Goal: Transaction & Acquisition: Subscribe to service/newsletter

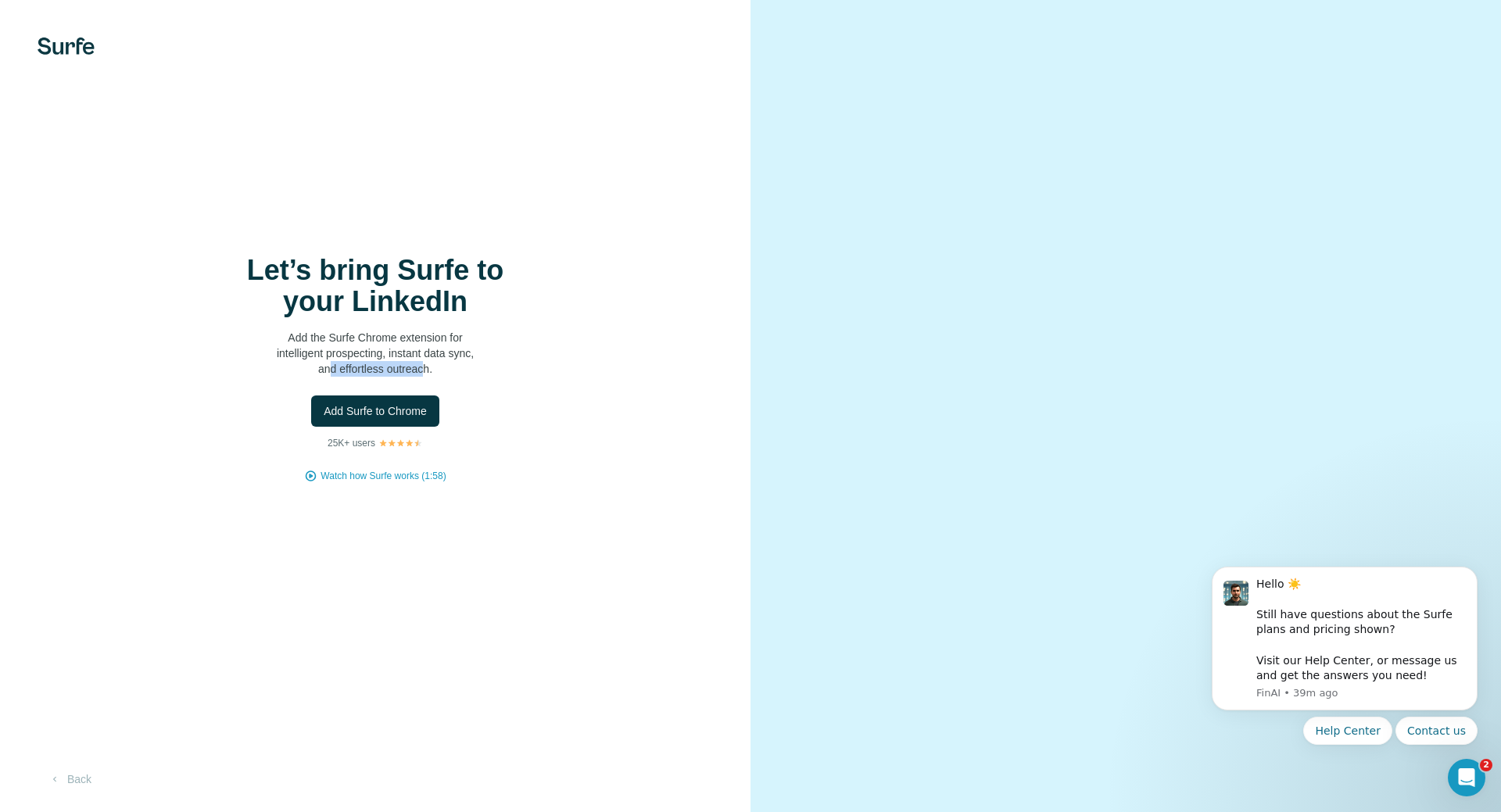
drag, startPoint x: 328, startPoint y: 364, endPoint x: 423, endPoint y: 375, distance: 95.6
click at [423, 375] on p "Add the Surfe Chrome extension for intelligent prospecting, instant data sync, …" at bounding box center [375, 353] width 313 height 47
click at [433, 375] on p "Add the Surfe Chrome extension for intelligent prospecting, instant data sync, …" at bounding box center [375, 353] width 313 height 47
click at [388, 410] on span "Add Surfe to Chrome" at bounding box center [375, 411] width 103 height 16
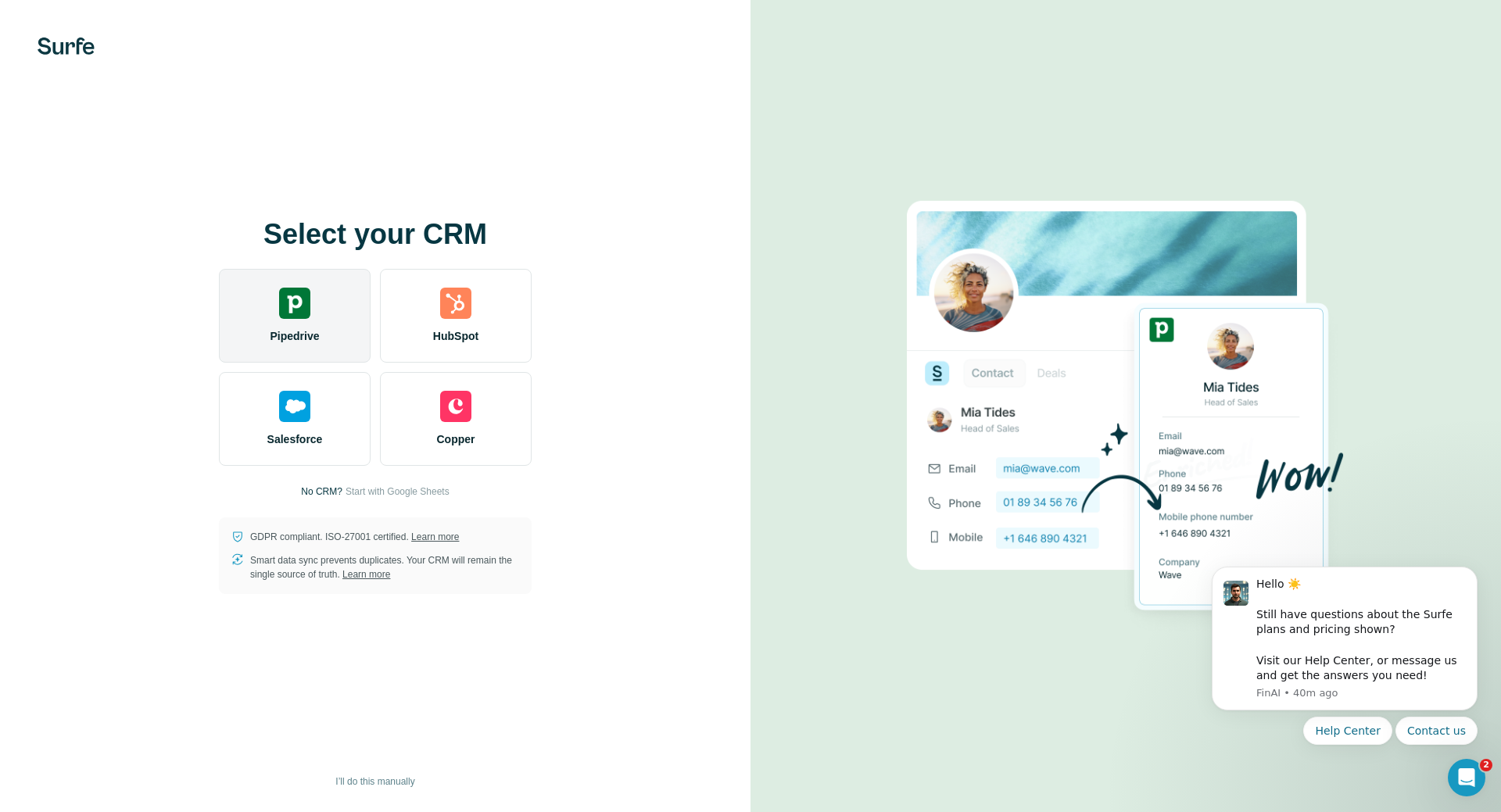
click at [327, 301] on div "Pipedrive" at bounding box center [294, 315] width 152 height 94
